Goal: Task Accomplishment & Management: Manage account settings

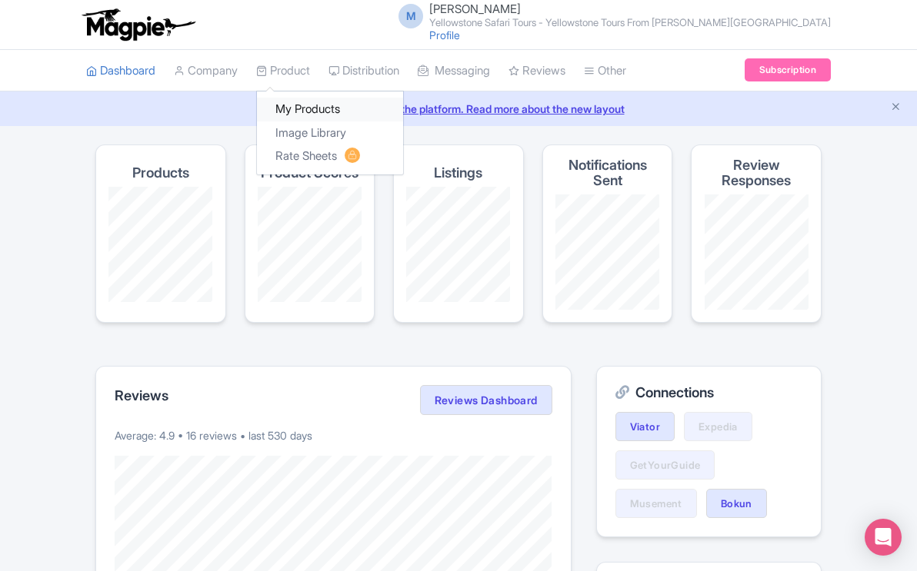
click at [291, 109] on link "My Products" at bounding box center [330, 110] width 146 height 24
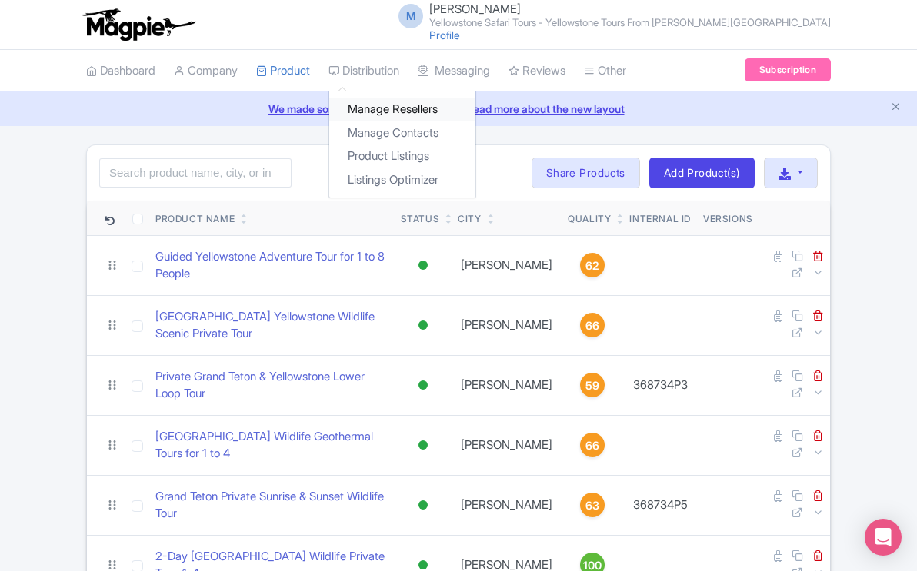
click at [384, 109] on link "Manage Resellers" at bounding box center [402, 110] width 146 height 24
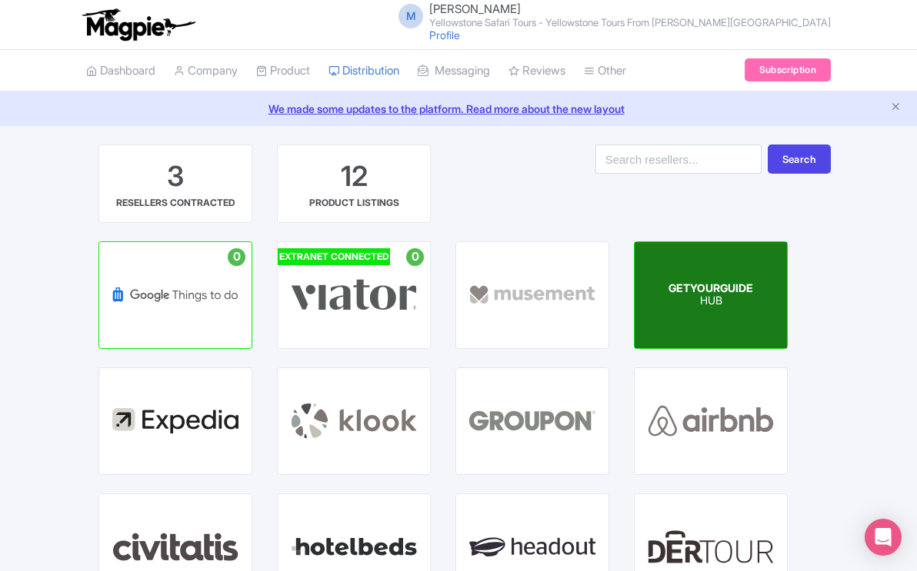
click at [678, 304] on p "HUB" at bounding box center [710, 301] width 85 height 13
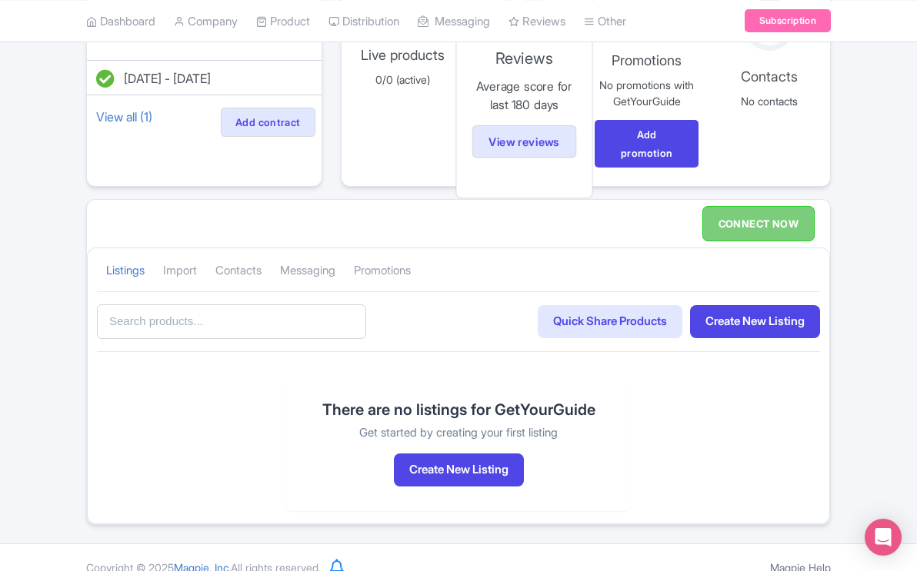
scroll to position [185, 0]
